Goal: Submit feedback/report problem

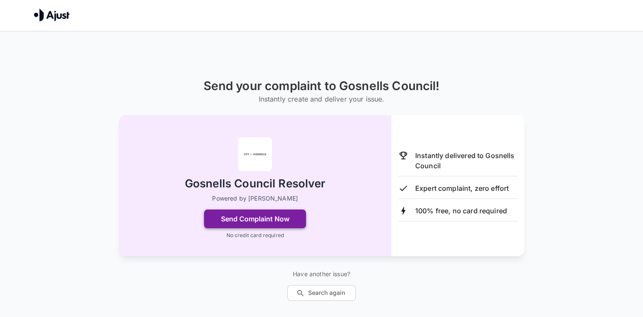
click at [278, 219] on button "Send Complaint Now" at bounding box center [255, 219] width 102 height 19
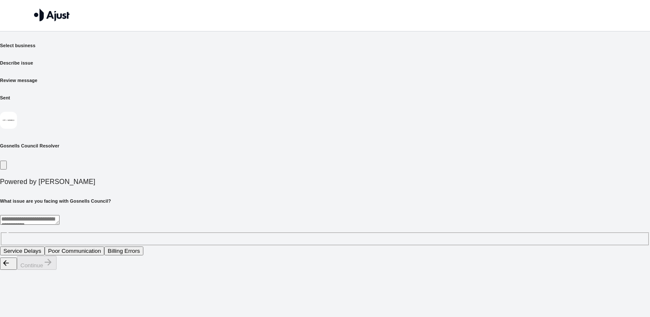
click at [60, 215] on textarea at bounding box center [30, 220] width 60 height 10
type textarea "*******"
click at [57, 270] on button "Continue" at bounding box center [37, 263] width 40 height 14
click at [60, 215] on textarea at bounding box center [30, 220] width 60 height 10
type textarea "*"
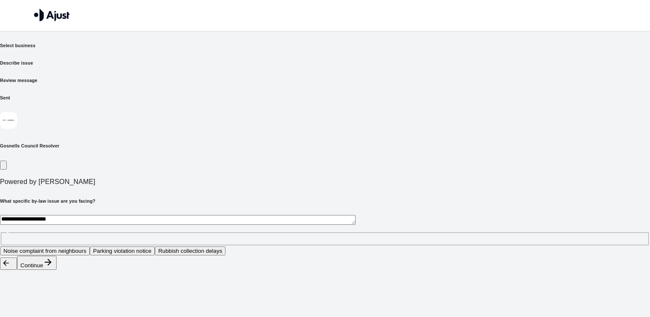
type textarea "**********"
click at [57, 270] on button "Continue" at bounding box center [37, 263] width 40 height 14
click at [155, 215] on textarea "**********" at bounding box center [177, 220] width 355 height 10
click at [148, 247] on button "Request for enforcement action" at bounding box center [105, 251] width 86 height 9
click at [53, 267] on icon "button" at bounding box center [48, 262] width 10 height 10
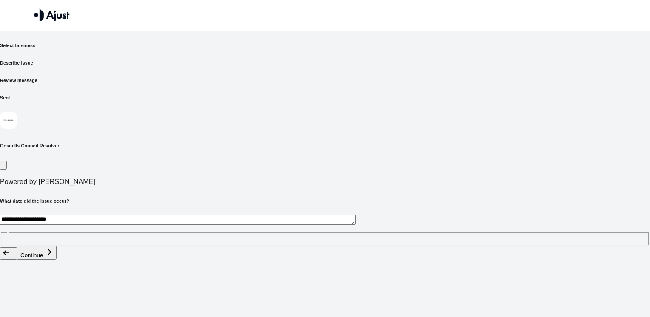
click at [165, 215] on textarea "**********" at bounding box center [177, 220] width 355 height 10
click at [146, 215] on div "**********" at bounding box center [325, 230] width 650 height 31
click at [147, 215] on textarea "**********" at bounding box center [177, 220] width 355 height 10
type textarea "**********"
click at [57, 260] on button "Continue" at bounding box center [37, 253] width 40 height 14
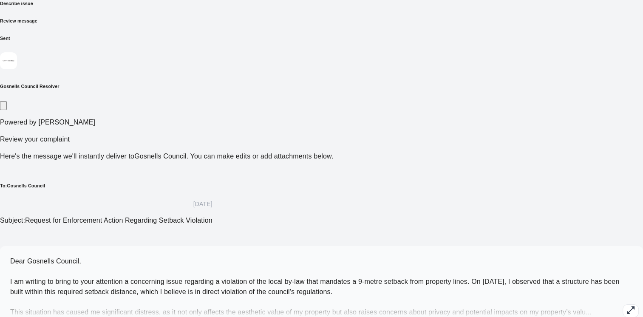
scroll to position [61, 0]
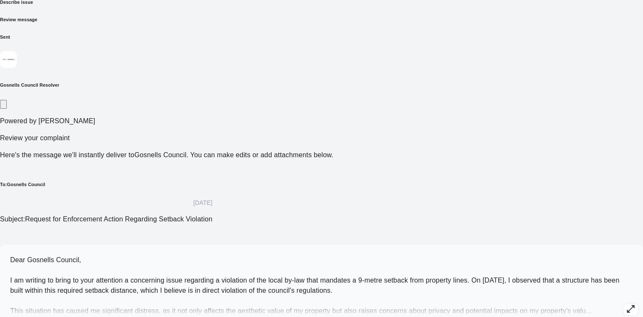
click at [303, 256] on span "Dear Gosnells Council, I am writing to bring to your attention a concerning iss…" at bounding box center [314, 285] width 609 height 58
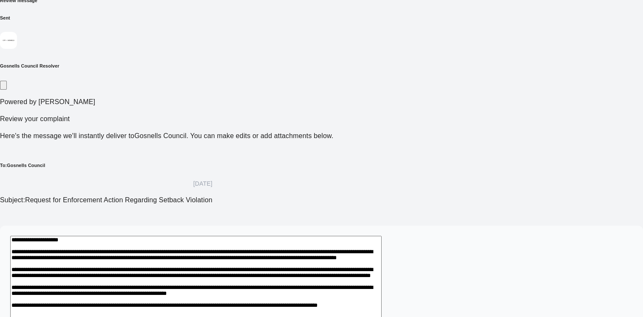
scroll to position [85, 0]
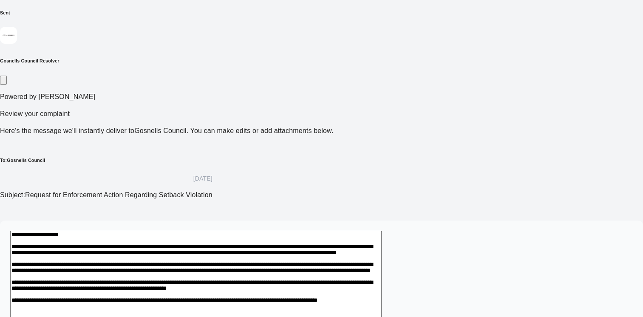
click at [302, 231] on textarea at bounding box center [196, 314] width 372 height 166
click at [297, 231] on textarea at bounding box center [196, 314] width 372 height 166
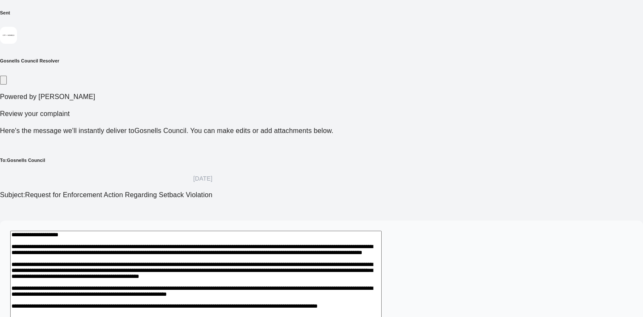
click at [382, 231] on textarea at bounding box center [196, 319] width 372 height 176
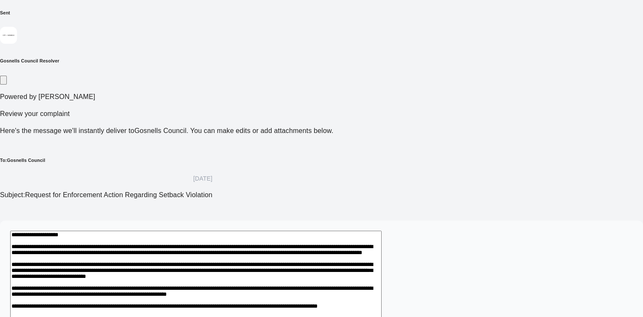
click at [230, 231] on textarea at bounding box center [196, 319] width 372 height 176
click at [233, 231] on textarea at bounding box center [196, 319] width 372 height 176
click at [262, 231] on textarea at bounding box center [196, 319] width 372 height 176
click at [263, 231] on textarea at bounding box center [196, 319] width 372 height 176
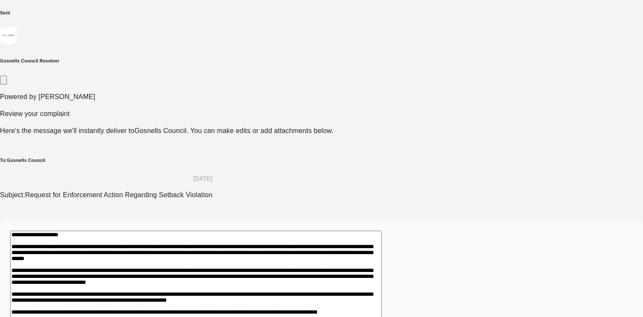
click at [338, 231] on textarea at bounding box center [196, 319] width 372 height 176
click at [382, 231] on textarea at bounding box center [196, 319] width 372 height 176
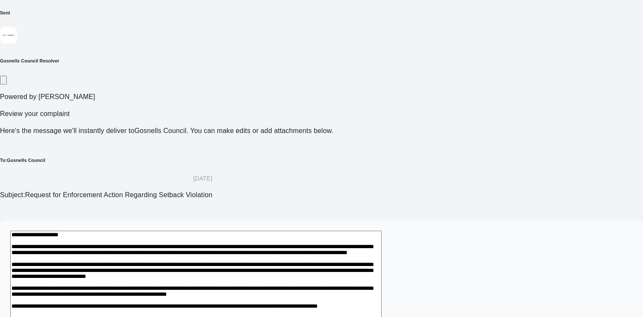
click at [258, 231] on textarea at bounding box center [196, 319] width 372 height 176
click at [312, 231] on textarea at bounding box center [196, 319] width 372 height 176
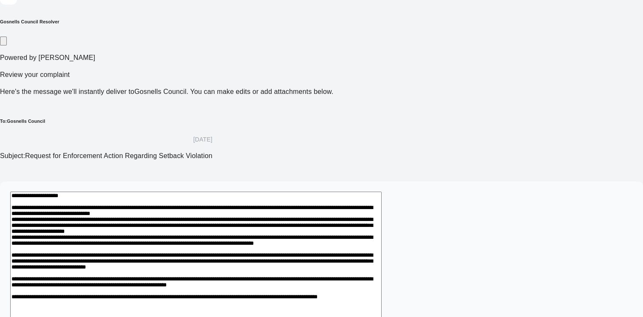
scroll to position [128, 0]
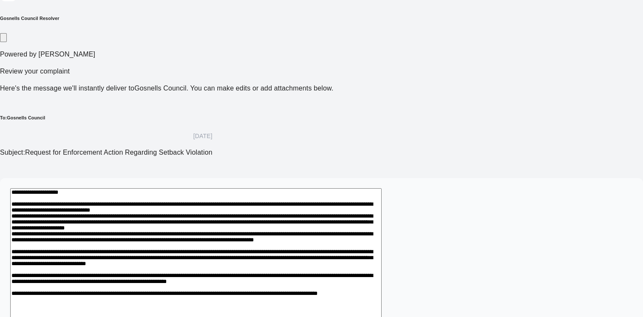
click at [295, 202] on textarea at bounding box center [196, 305] width 372 height 235
click at [366, 202] on textarea at bounding box center [196, 305] width 372 height 235
click at [382, 201] on textarea at bounding box center [196, 305] width 372 height 235
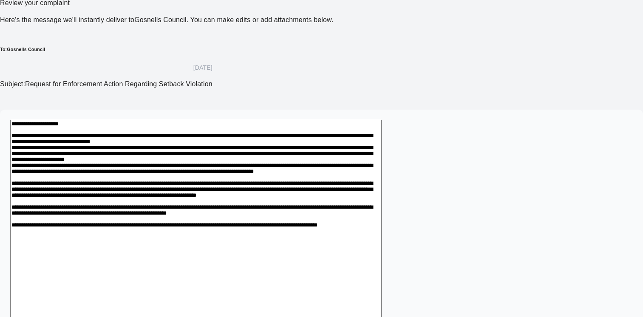
scroll to position [197, 0]
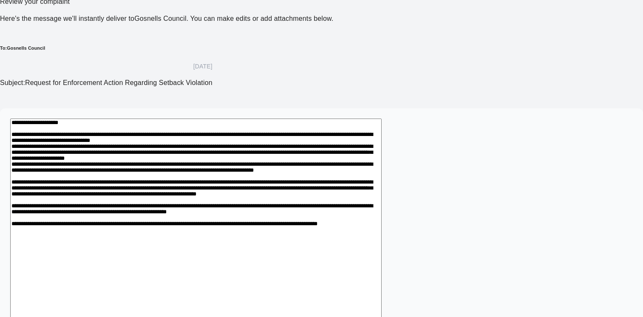
click at [216, 119] on textarea at bounding box center [196, 236] width 372 height 235
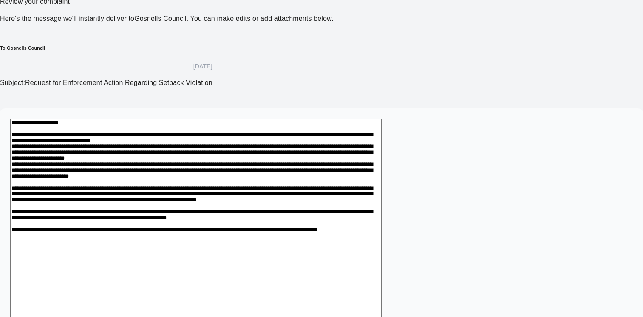
click at [370, 132] on textarea at bounding box center [196, 241] width 372 height 244
click at [382, 131] on textarea at bounding box center [196, 241] width 372 height 244
click at [330, 141] on textarea at bounding box center [196, 241] width 372 height 244
click at [220, 140] on textarea at bounding box center [196, 241] width 372 height 244
click at [298, 142] on textarea at bounding box center [196, 241] width 372 height 244
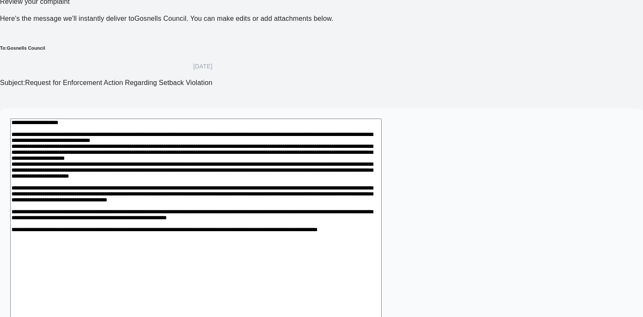
click at [293, 162] on textarea at bounding box center [196, 241] width 372 height 244
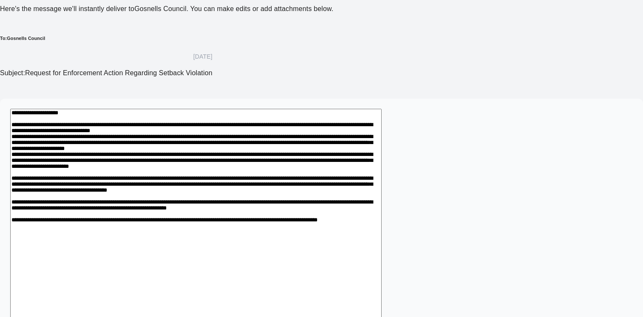
click at [236, 220] on textarea at bounding box center [196, 231] width 372 height 244
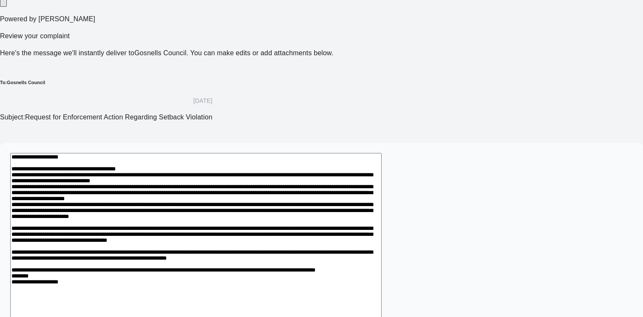
scroll to position [165, 0]
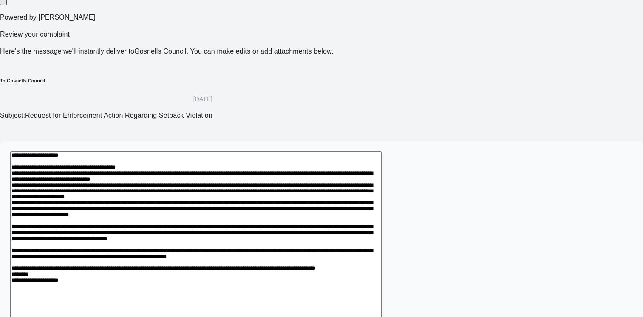
click at [382, 151] on textarea at bounding box center [196, 288] width 372 height 274
click at [270, 151] on textarea at bounding box center [196, 288] width 372 height 274
click at [338, 151] on textarea at bounding box center [196, 288] width 372 height 274
click at [327, 151] on textarea at bounding box center [196, 288] width 372 height 274
click at [227, 151] on textarea at bounding box center [196, 288] width 372 height 274
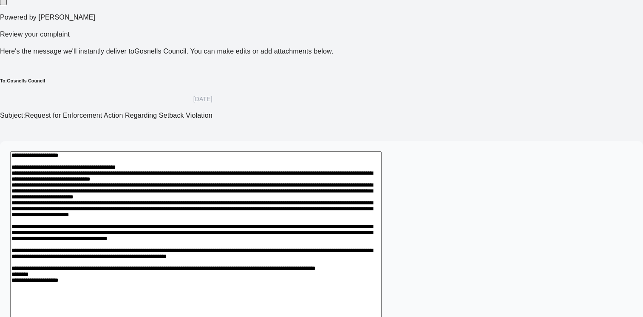
click at [382, 151] on textarea at bounding box center [196, 288] width 372 height 274
click at [191, 151] on textarea at bounding box center [196, 288] width 372 height 274
click at [300, 151] on textarea at bounding box center [196, 288] width 372 height 274
click at [382, 151] on textarea at bounding box center [196, 288] width 372 height 274
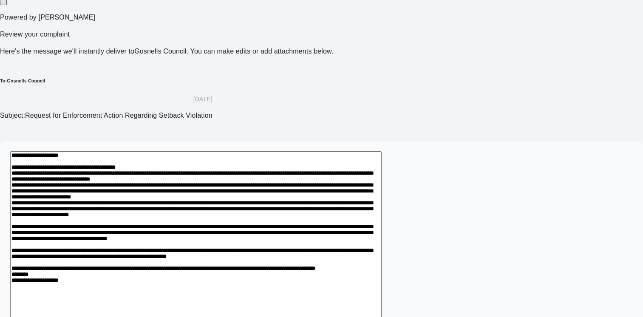
click at [175, 151] on textarea at bounding box center [196, 288] width 372 height 274
click at [382, 151] on textarea at bounding box center [196, 288] width 372 height 274
click at [308, 151] on textarea at bounding box center [196, 288] width 372 height 274
click at [221, 151] on textarea at bounding box center [196, 288] width 372 height 274
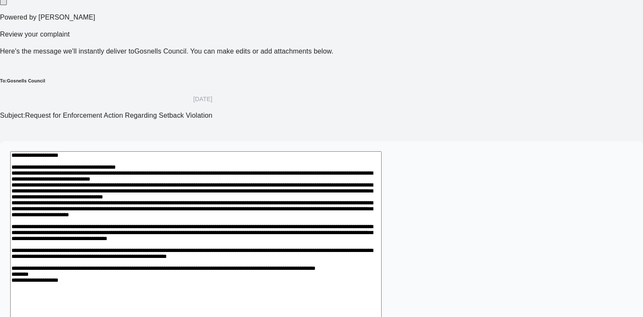
click at [260, 151] on textarea at bounding box center [196, 288] width 372 height 274
click at [382, 151] on textarea at bounding box center [196, 288] width 372 height 274
click at [382, 151] on textarea at bounding box center [196, 293] width 372 height 284
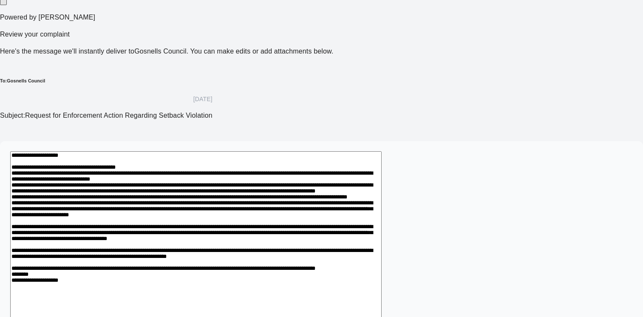
click at [156, 151] on textarea at bounding box center [196, 293] width 372 height 284
click at [188, 151] on textarea at bounding box center [196, 293] width 372 height 284
click at [257, 151] on textarea at bounding box center [196, 293] width 372 height 284
click at [301, 151] on textarea at bounding box center [196, 293] width 372 height 284
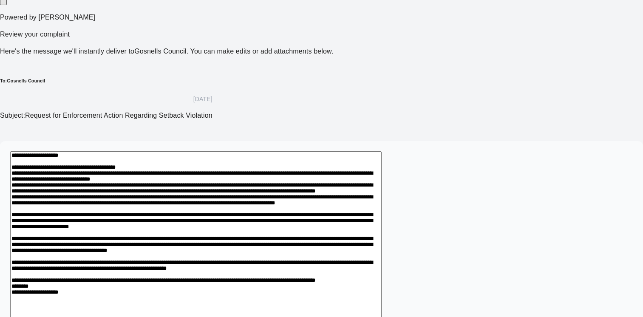
click at [293, 153] on textarea at bounding box center [196, 302] width 372 height 303
click at [382, 153] on textarea at bounding box center [196, 302] width 372 height 303
click at [157, 165] on textarea at bounding box center [196, 302] width 372 height 303
click at [206, 164] on textarea at bounding box center [196, 302] width 372 height 303
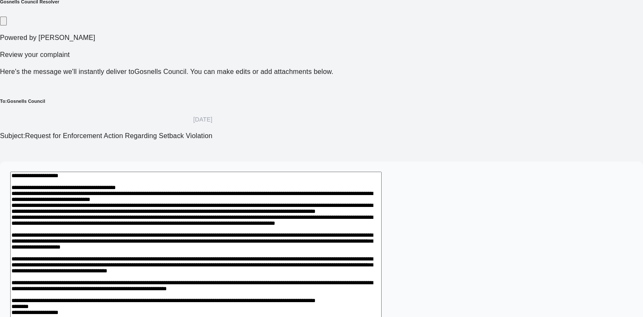
scroll to position [122, 0]
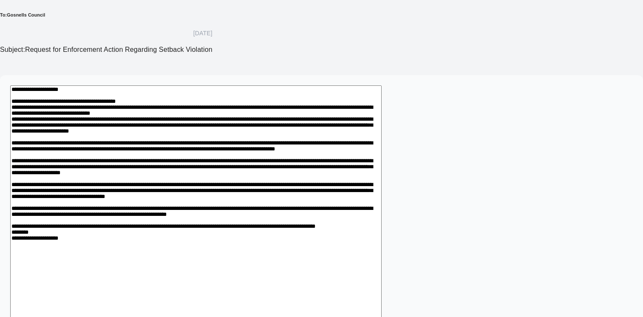
scroll to position [250, 0]
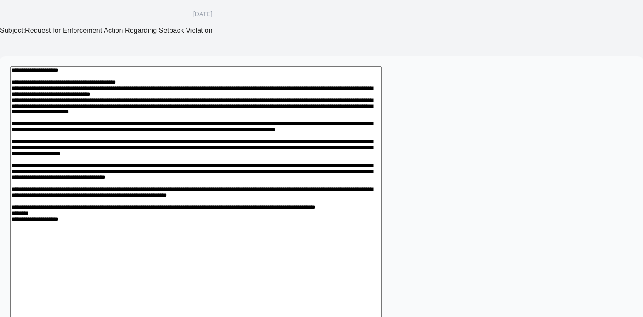
click at [213, 118] on textarea at bounding box center [196, 227] width 372 height 323
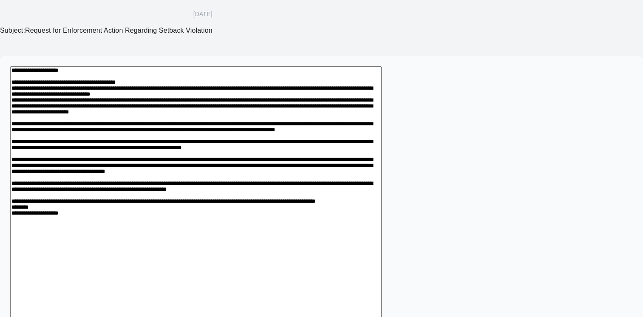
click at [304, 157] on textarea at bounding box center [196, 222] width 372 height 313
click at [201, 174] on textarea at bounding box center [196, 222] width 372 height 313
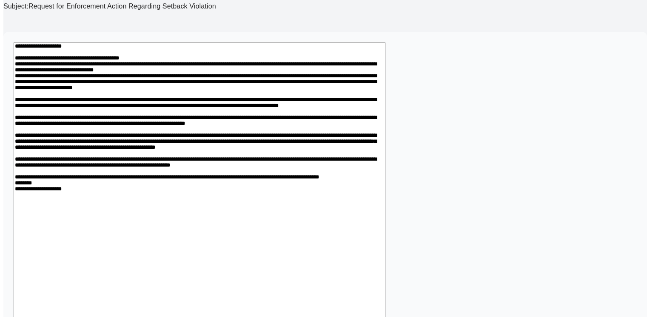
scroll to position [276, 0]
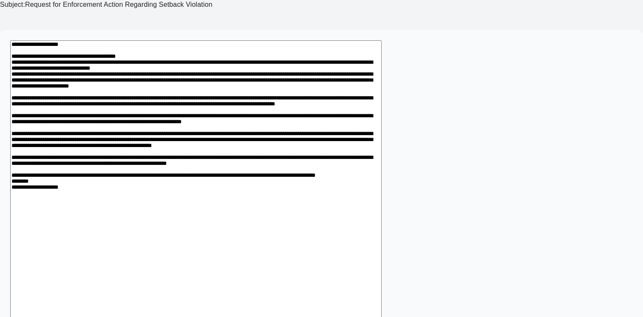
type textarea "**********"
click at [545, 242] on div "Select business Describe issue Review message Sent Gosnells Council Resolver Po…" at bounding box center [321, 82] width 643 height 631
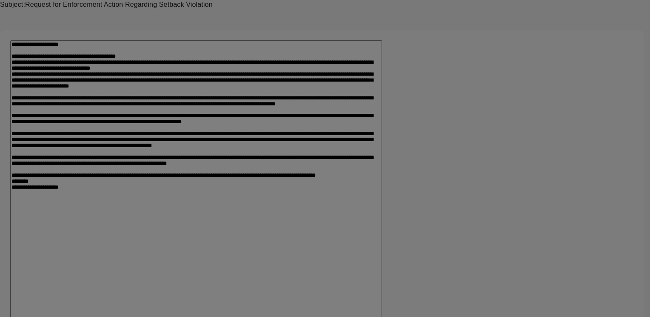
type input "**********"
type input "*****"
type input "********"
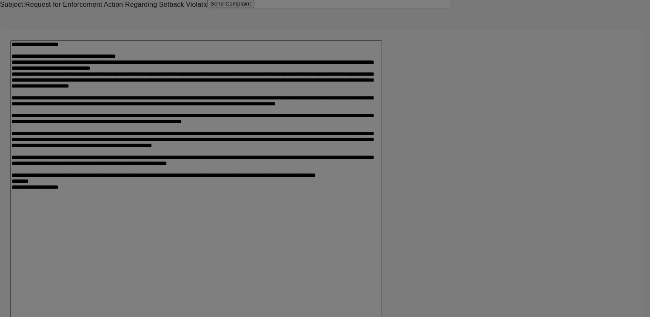
click at [254, 8] on button "Send Complaint" at bounding box center [230, 3] width 47 height 9
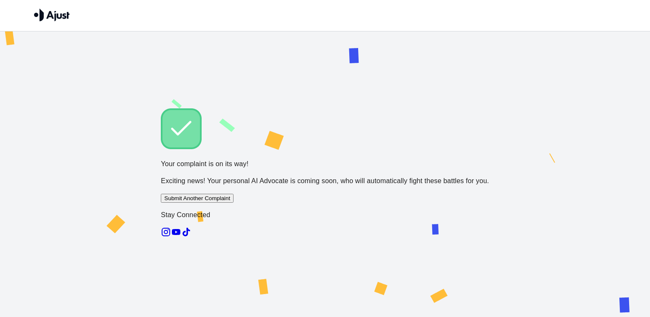
scroll to position [0, 0]
